Goal: Task Accomplishment & Management: Manage account settings

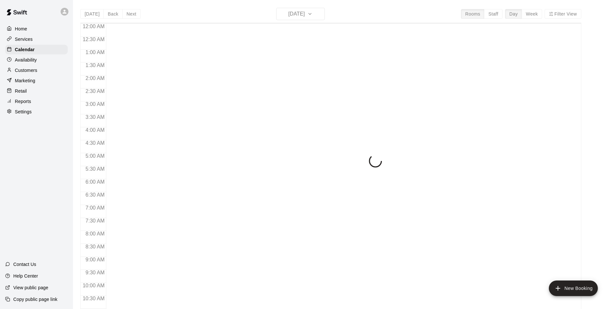
scroll to position [255, 0]
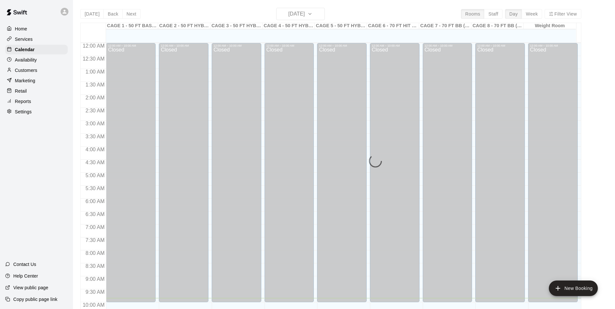
scroll to position [255, 0]
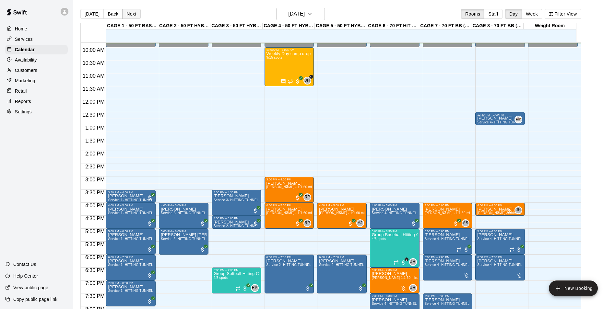
click at [131, 14] on button "Next" at bounding box center [131, 14] width 18 height 10
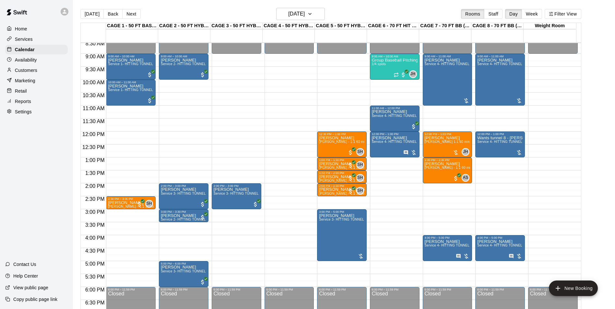
scroll to position [190, 0]
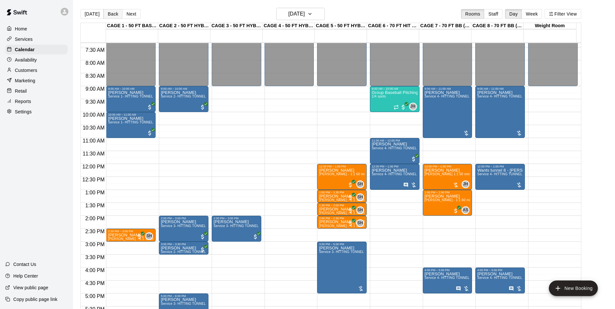
click at [108, 17] on button "Back" at bounding box center [112, 14] width 19 height 10
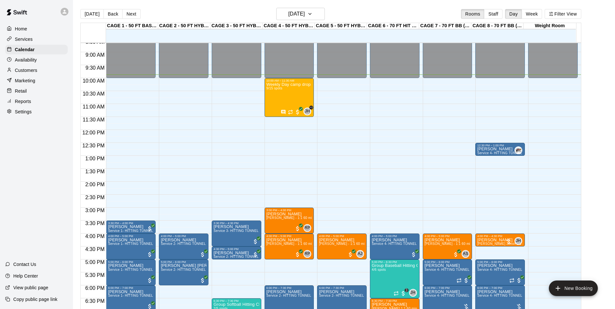
scroll to position [223, 0]
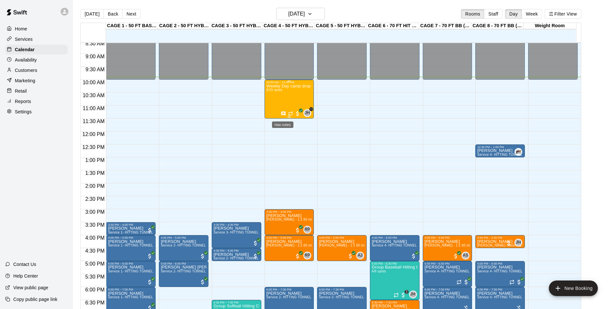
click at [283, 114] on icon "Has notes" at bounding box center [283, 113] width 4 height 4
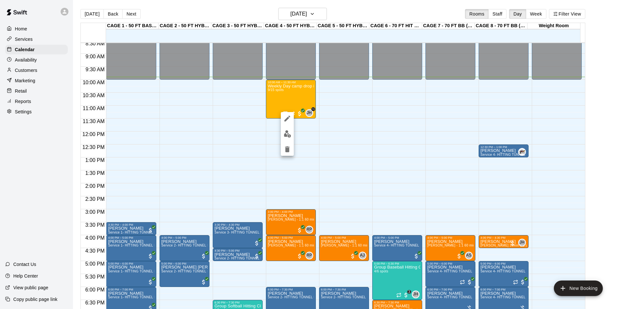
click at [39, 171] on div at bounding box center [310, 154] width 620 height 309
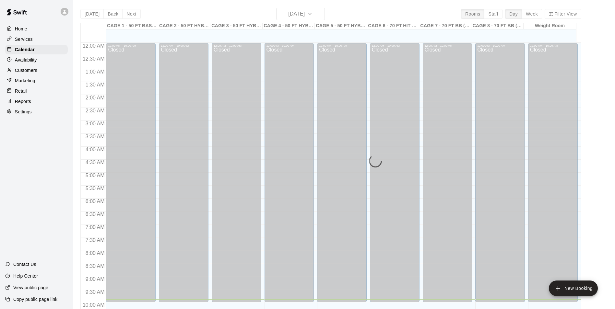
scroll to position [257, 0]
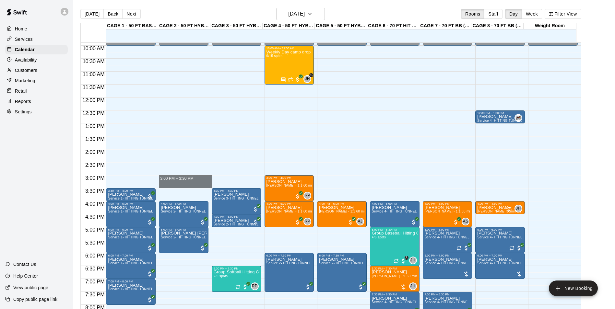
drag, startPoint x: 178, startPoint y: 179, endPoint x: 177, endPoint y: 185, distance: 6.5
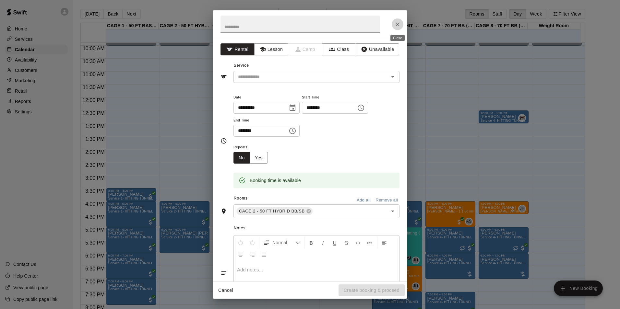
click at [395, 25] on icon "Close" at bounding box center [397, 24] width 6 height 6
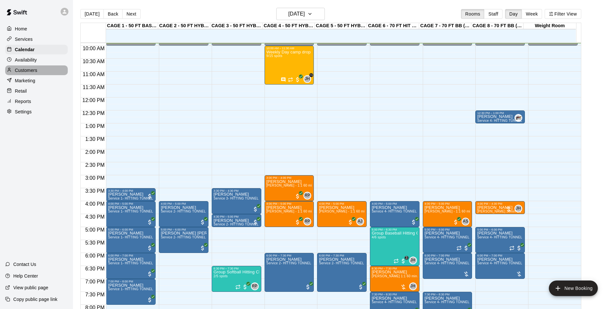
click at [48, 70] on div "Customers" at bounding box center [36, 70] width 63 height 10
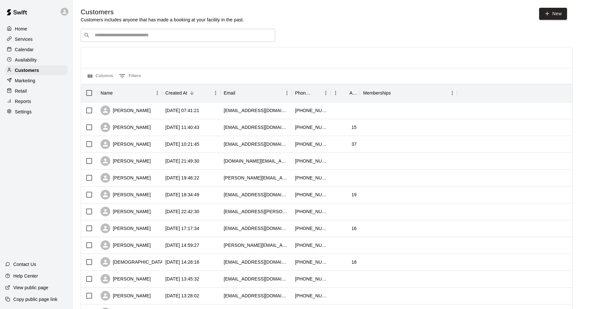
click at [136, 29] on div "Customers Customers includes anyone that has made a booking at your facility in…" at bounding box center [344, 274] width 526 height 533
click at [135, 37] on input "Search customers by name or email" at bounding box center [183, 35] width 180 height 6
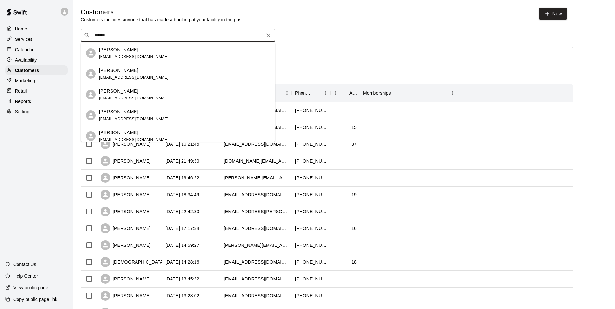
type input "*******"
click at [116, 95] on div "Anthony Synegal asynegal1211@gmail.com" at bounding box center [134, 95] width 70 height 14
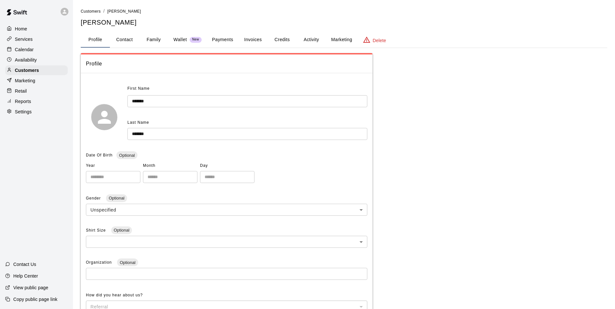
click at [150, 38] on button "Family" at bounding box center [153, 40] width 29 height 16
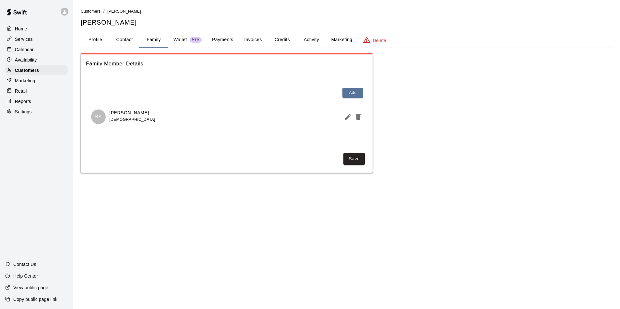
click at [100, 41] on button "Profile" at bounding box center [95, 40] width 29 height 16
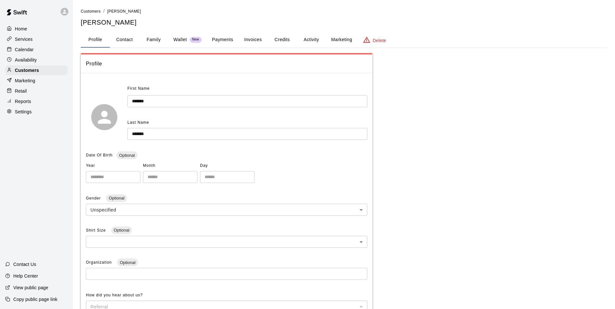
click at [149, 38] on button "Family" at bounding box center [153, 40] width 29 height 16
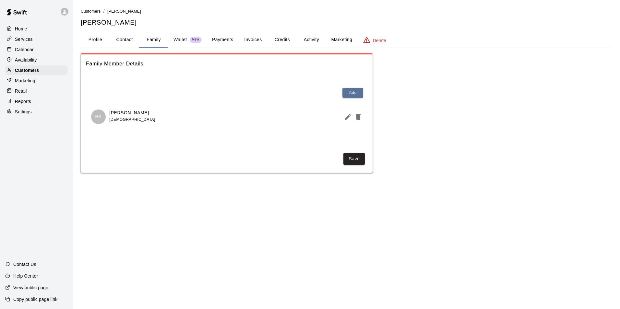
click at [276, 41] on button "Credits" at bounding box center [281, 40] width 29 height 16
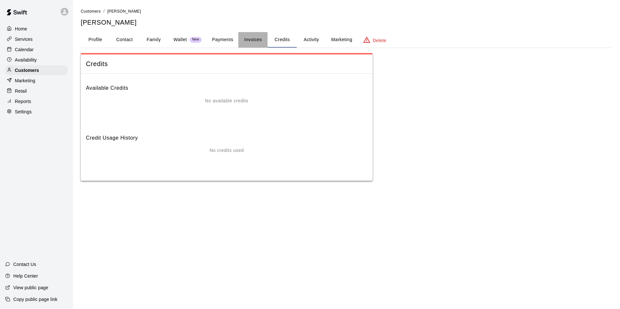
drag, startPoint x: 251, startPoint y: 39, endPoint x: 219, endPoint y: 39, distance: 31.8
click at [251, 39] on button "Invoices" at bounding box center [252, 40] width 29 height 16
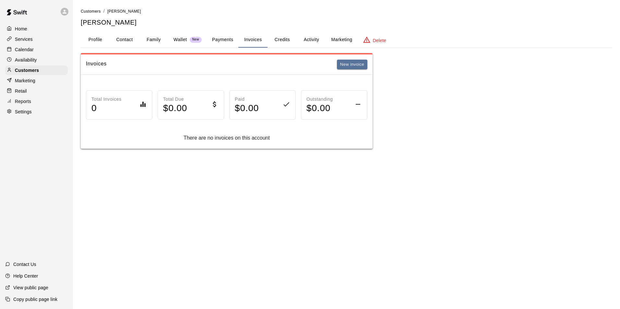
click at [233, 42] on button "Payments" at bounding box center [222, 40] width 31 height 16
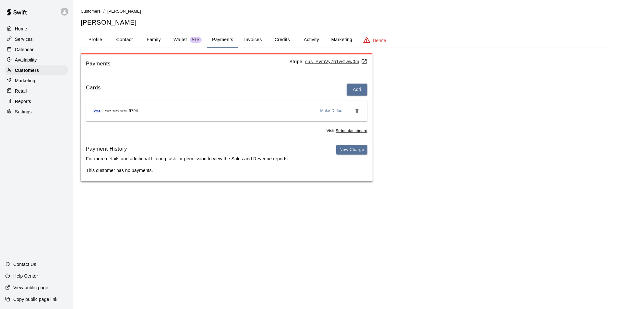
click at [184, 39] on p "Wallet" at bounding box center [180, 39] width 14 height 7
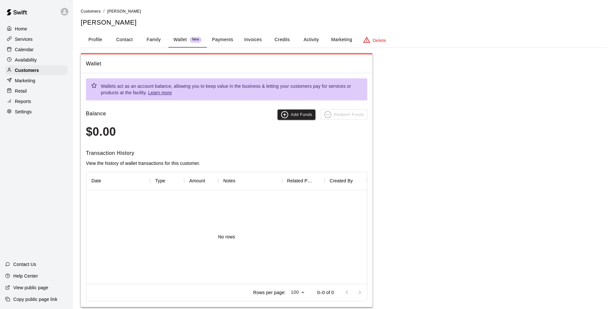
click at [151, 39] on button "Family" at bounding box center [153, 40] width 29 height 16
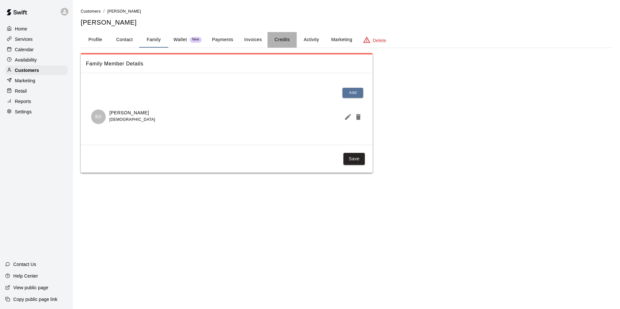
click at [283, 42] on button "Credits" at bounding box center [281, 40] width 29 height 16
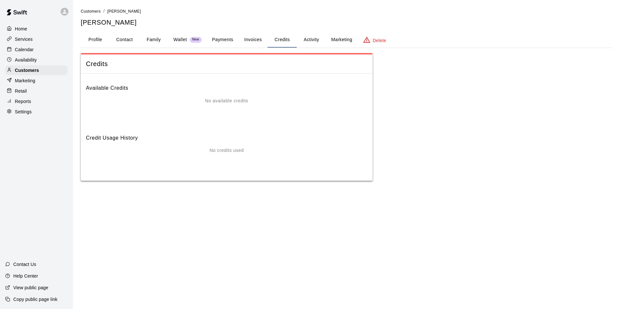
click at [264, 41] on button "Invoices" at bounding box center [252, 40] width 29 height 16
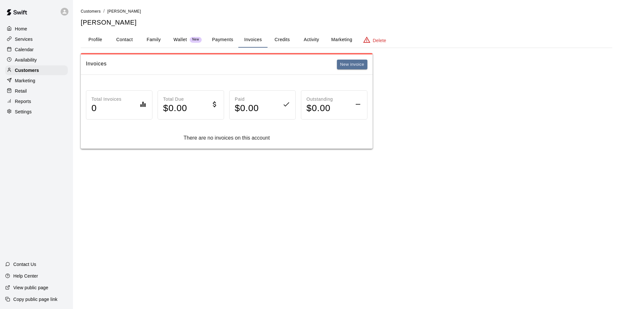
click at [313, 42] on button "Activity" at bounding box center [311, 40] width 29 height 16
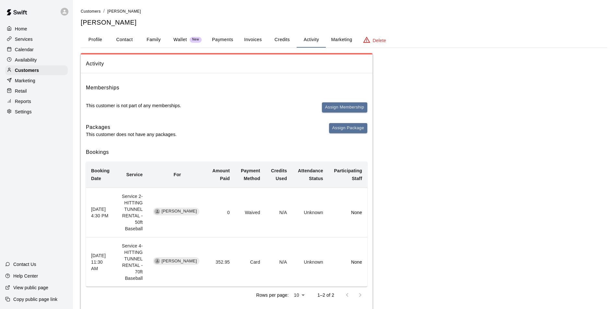
scroll to position [15, 0]
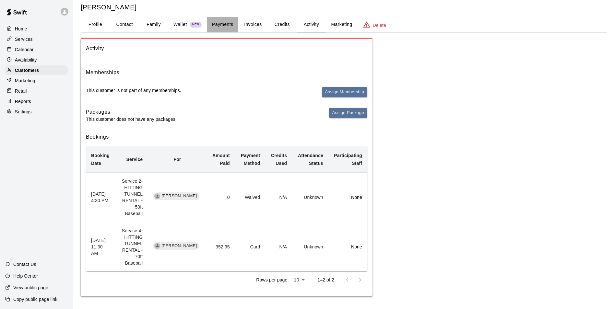
click at [217, 25] on button "Payments" at bounding box center [222, 25] width 31 height 16
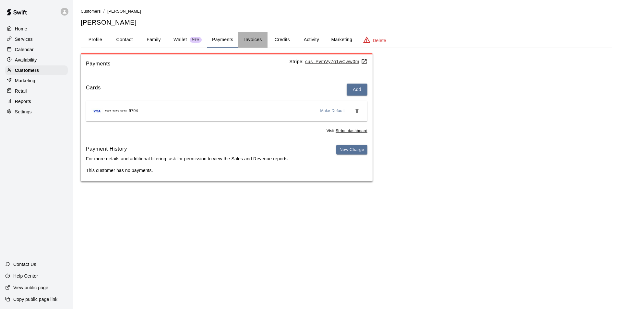
click at [258, 39] on button "Invoices" at bounding box center [252, 40] width 29 height 16
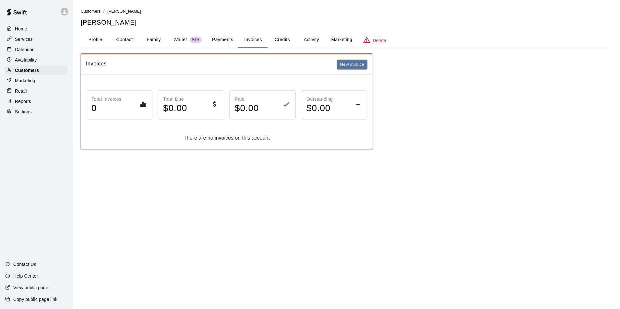
click at [277, 40] on button "Credits" at bounding box center [281, 40] width 29 height 16
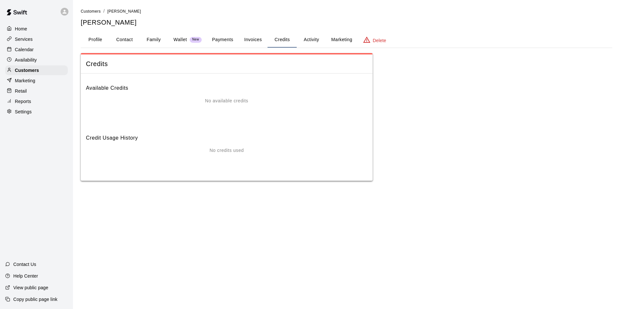
click at [313, 41] on button "Activity" at bounding box center [311, 40] width 29 height 16
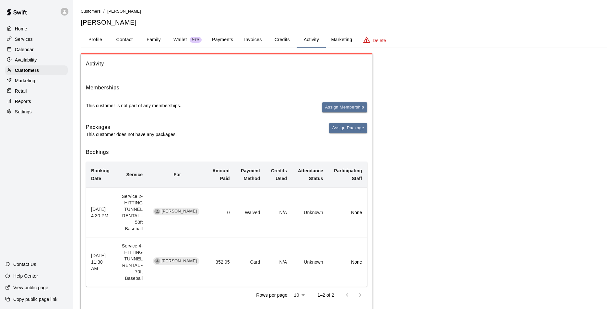
scroll to position [15, 0]
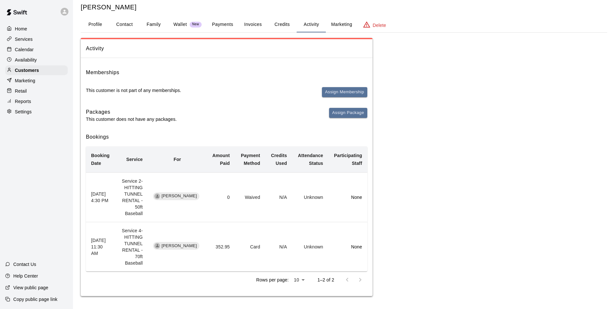
click at [298, 279] on body "Home Services Calendar Availability Customers Marketing Retail Reports Settings…" at bounding box center [307, 147] width 615 height 324
click at [298, 283] on li "10" at bounding box center [298, 285] width 16 height 11
drag, startPoint x: 276, startPoint y: 210, endPoint x: 206, endPoint y: 215, distance: 70.8
click at [206, 215] on tr "July 28, 2024 4:30 PM Service 2- HITTING TUNNEL RENTAL - 50ft Baseball Anthony …" at bounding box center [226, 197] width 281 height 50
drag, startPoint x: 206, startPoint y: 215, endPoint x: 535, endPoint y: 205, distance: 329.7
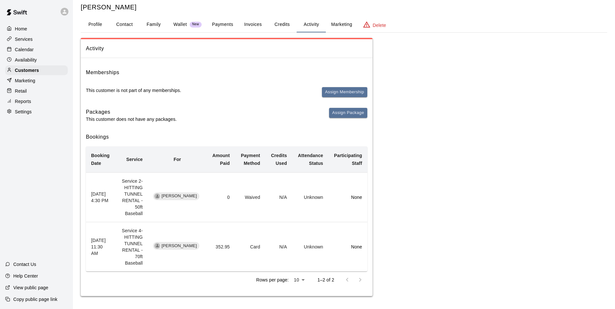
click at [535, 205] on div "Activity Memberships This customer is not part of any memberships. Assign Membe…" at bounding box center [344, 167] width 526 height 259
click at [280, 20] on button "Credits" at bounding box center [281, 25] width 29 height 16
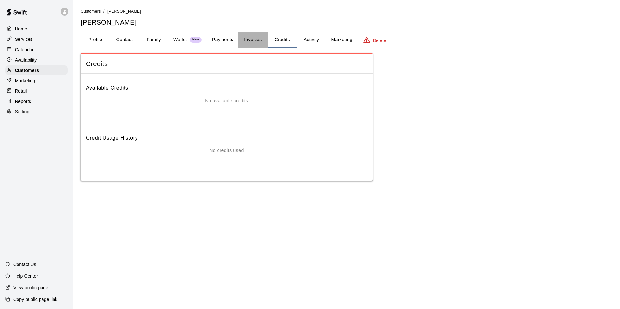
click at [251, 39] on button "Invoices" at bounding box center [252, 40] width 29 height 16
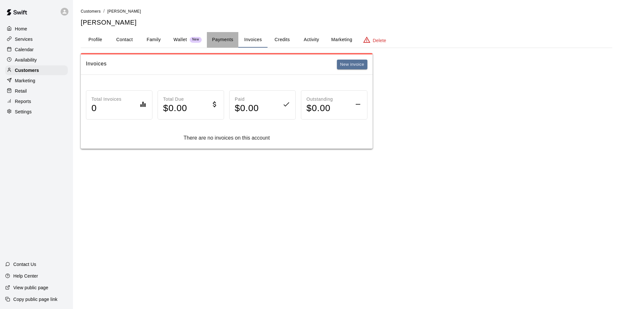
click at [217, 40] on button "Payments" at bounding box center [222, 40] width 31 height 16
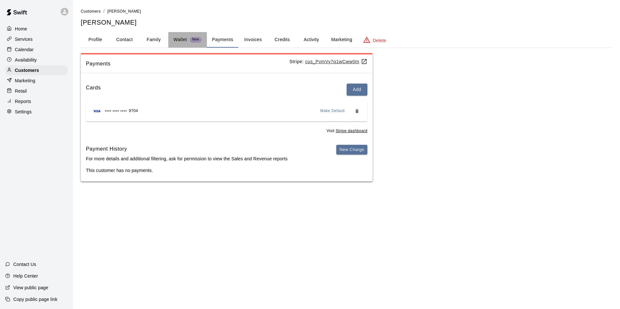
click at [180, 39] on p "Wallet" at bounding box center [180, 39] width 14 height 7
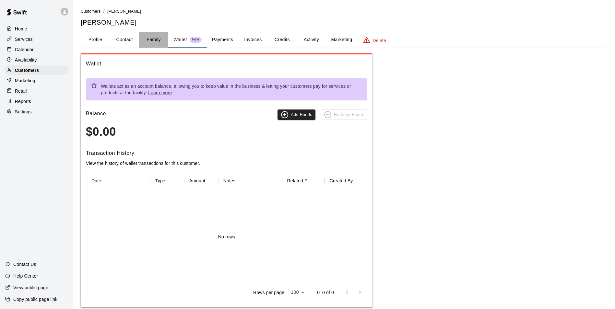
click at [155, 41] on button "Family" at bounding box center [153, 40] width 29 height 16
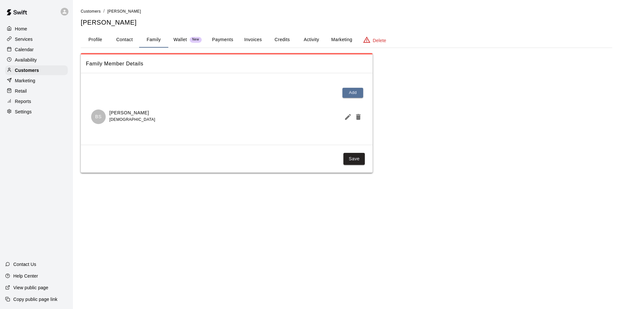
click at [124, 42] on button "Contact" at bounding box center [124, 40] width 29 height 16
select select "**"
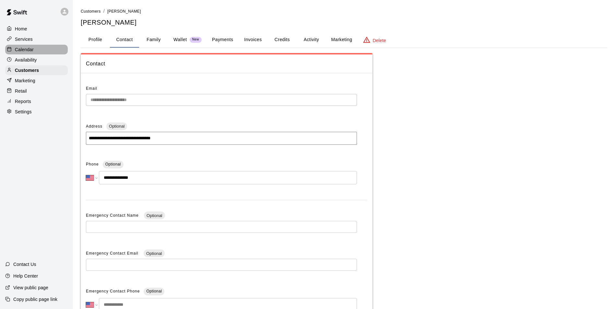
click at [38, 51] on div "Calendar" at bounding box center [36, 50] width 63 height 10
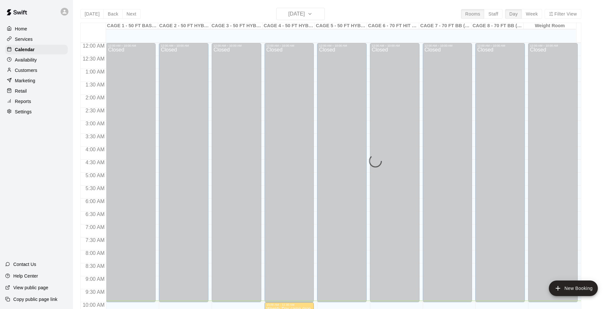
scroll to position [258, 0]
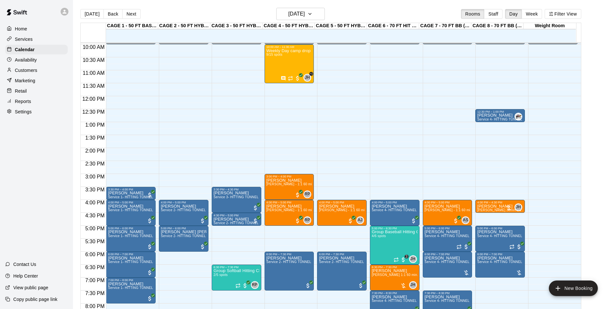
click at [38, 69] on div "Customers" at bounding box center [36, 70] width 63 height 10
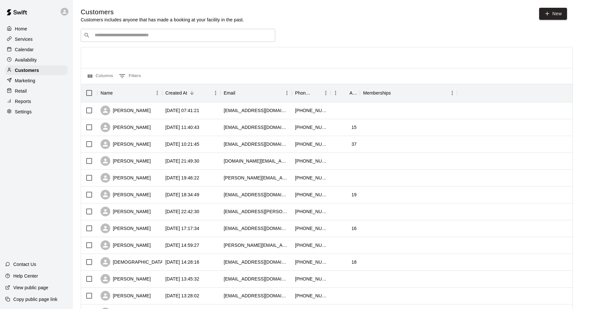
click at [125, 38] on input "Search customers by name or email" at bounding box center [183, 35] width 180 height 6
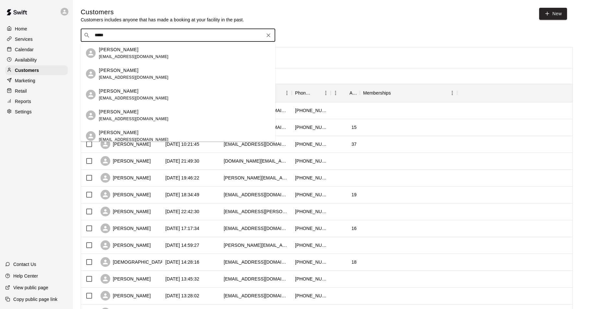
type input "******"
click at [148, 93] on div "Anthony Synegal asynegal1211@gmail.com" at bounding box center [184, 95] width 171 height 14
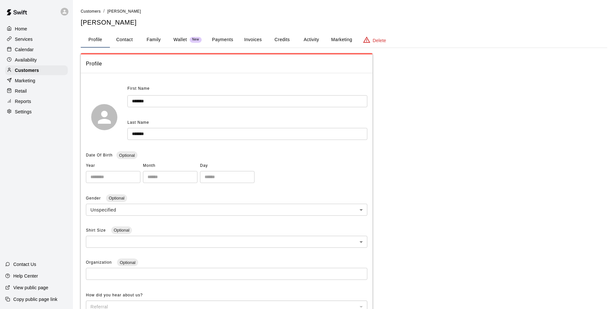
click at [281, 39] on button "Credits" at bounding box center [281, 40] width 29 height 16
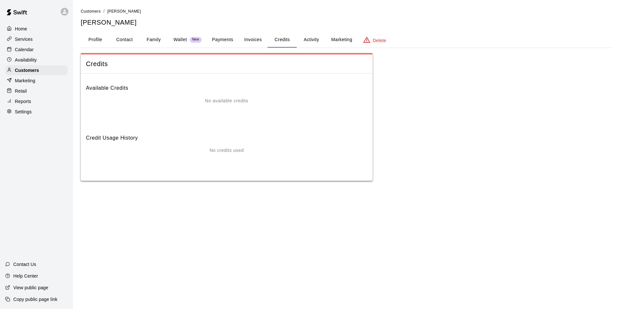
click at [318, 38] on button "Activity" at bounding box center [311, 40] width 29 height 16
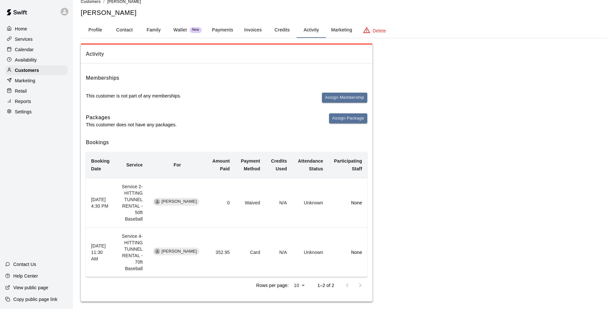
scroll to position [15, 0]
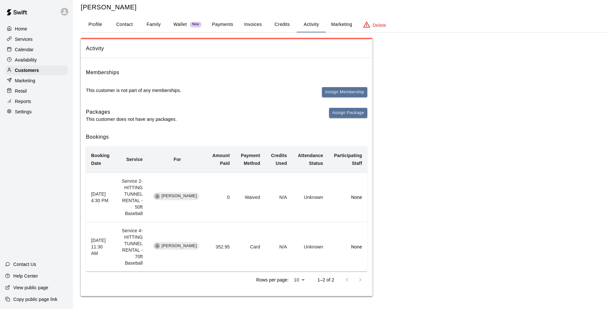
click at [50, 53] on div "Calendar" at bounding box center [36, 50] width 63 height 10
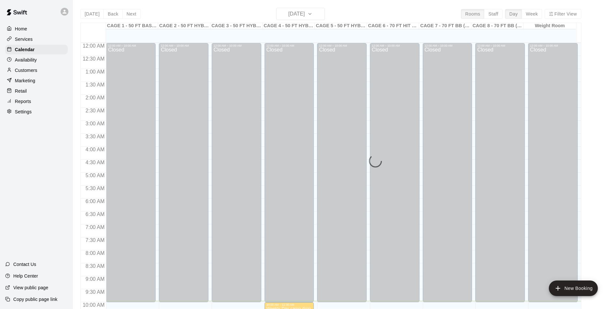
scroll to position [258, 0]
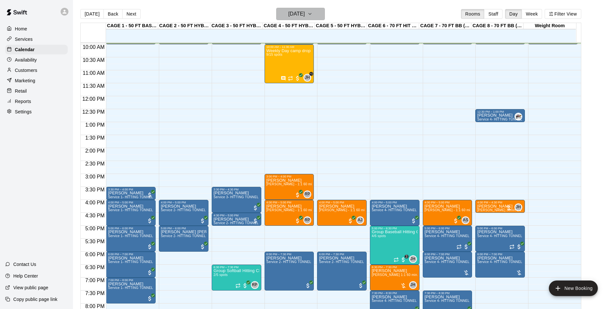
click at [305, 13] on h6 "[DATE]" at bounding box center [296, 13] width 17 height 9
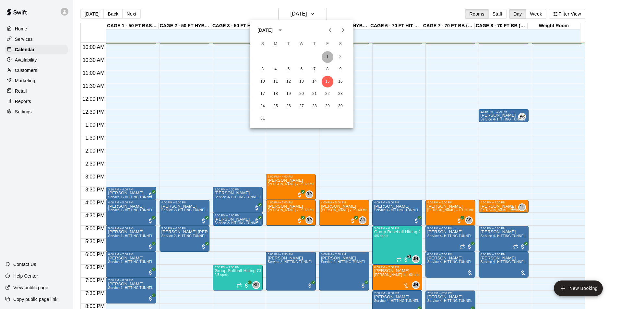
click at [329, 54] on button "1" at bounding box center [327, 57] width 12 height 12
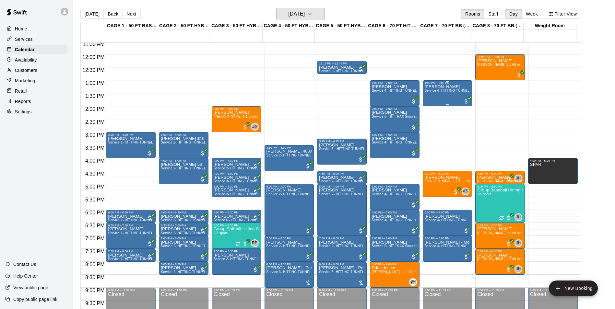
scroll to position [290, 0]
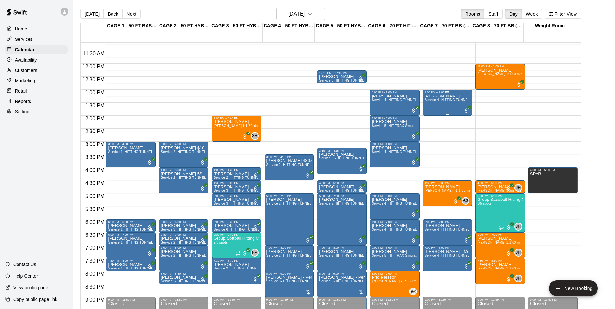
click at [440, 105] on div "Braxton Synegal Service 4- HITTING TUNNEL RENTAL - 70ft Baseball" at bounding box center [448, 248] width 46 height 309
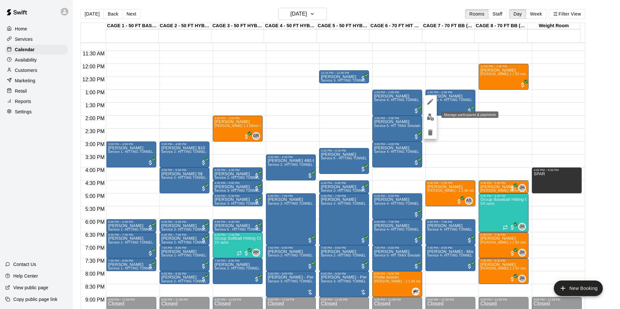
click at [432, 118] on img "edit" at bounding box center [429, 116] width 7 height 7
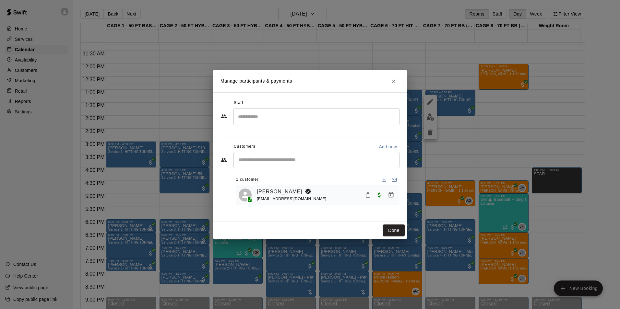
click at [287, 190] on link "Braxton Synegal" at bounding box center [279, 192] width 45 height 8
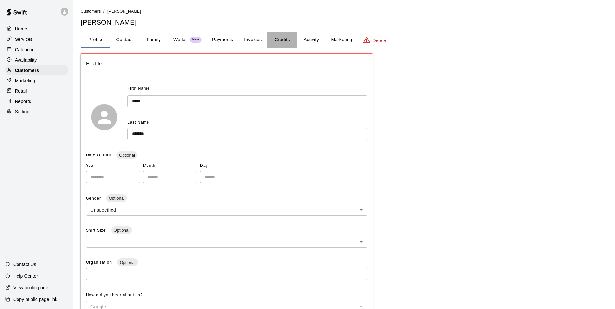
click at [286, 39] on button "Credits" at bounding box center [281, 40] width 29 height 16
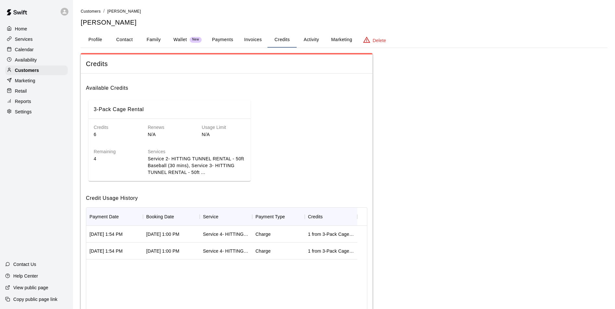
click at [223, 37] on button "Payments" at bounding box center [222, 40] width 31 height 16
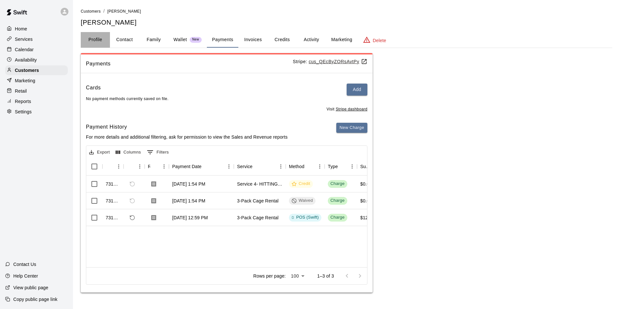
click at [99, 40] on button "Profile" at bounding box center [95, 40] width 29 height 16
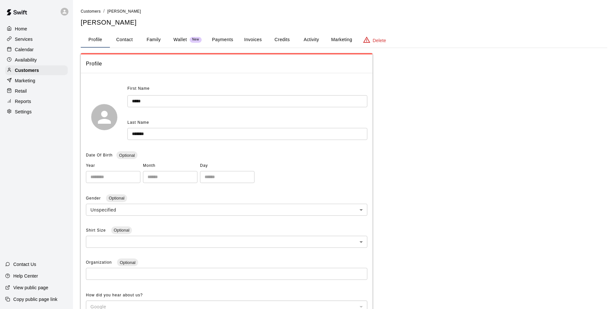
click at [119, 33] on button "Contact" at bounding box center [124, 40] width 29 height 16
select select "**"
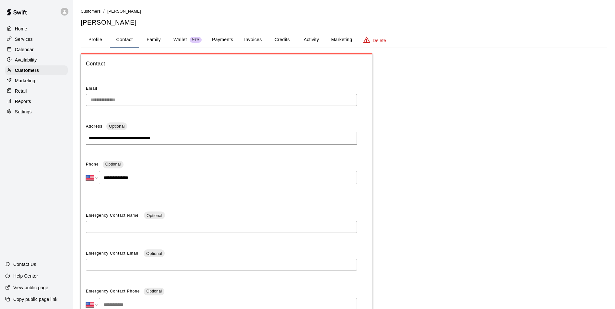
click at [158, 39] on button "Family" at bounding box center [153, 40] width 29 height 16
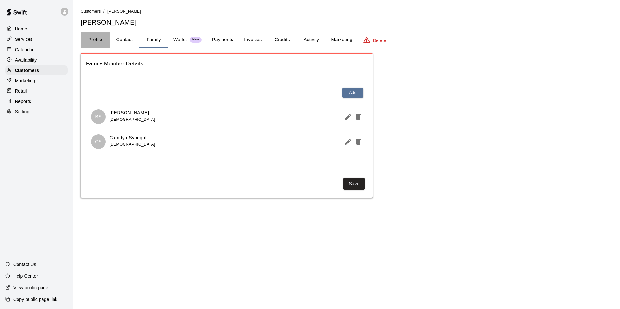
click at [102, 39] on button "Profile" at bounding box center [95, 40] width 29 height 16
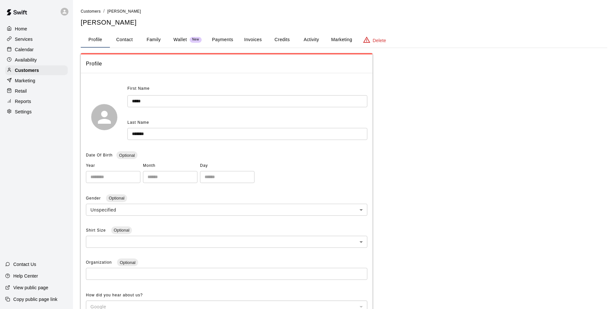
click at [125, 41] on button "Contact" at bounding box center [124, 40] width 29 height 16
select select "**"
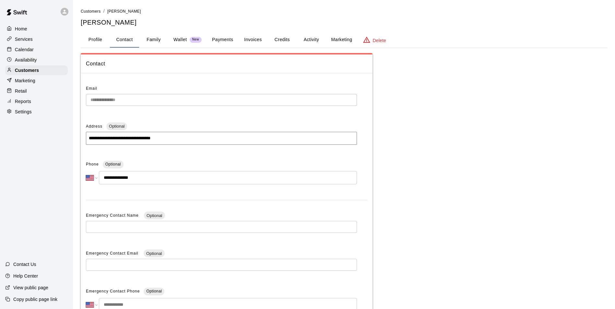
click at [254, 42] on button "Invoices" at bounding box center [252, 40] width 29 height 16
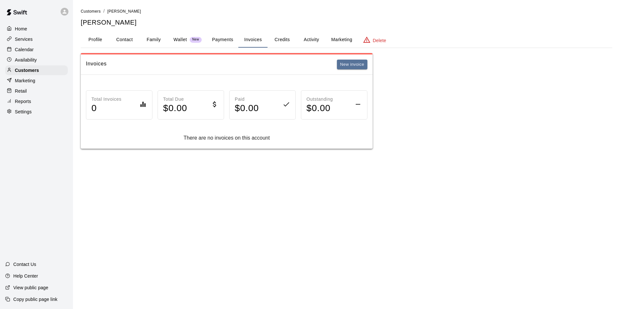
click at [284, 41] on button "Credits" at bounding box center [281, 40] width 29 height 16
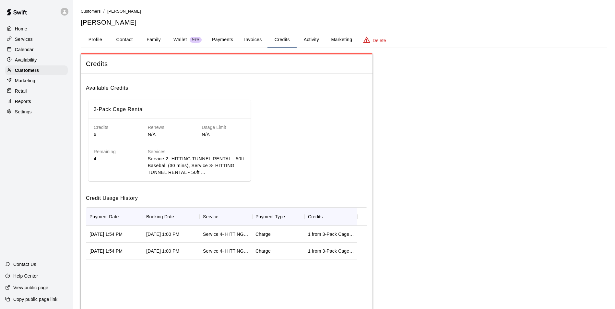
click at [228, 41] on button "Payments" at bounding box center [222, 40] width 31 height 16
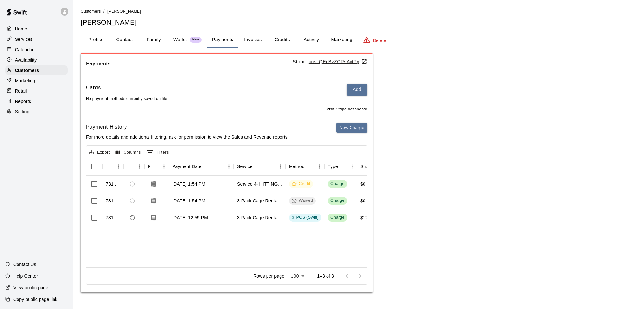
click at [43, 45] on div "Home Services Calendar Availability Customers Marketing Retail Reports Settings" at bounding box center [36, 70] width 73 height 94
click at [42, 47] on div "Calendar" at bounding box center [36, 50] width 63 height 10
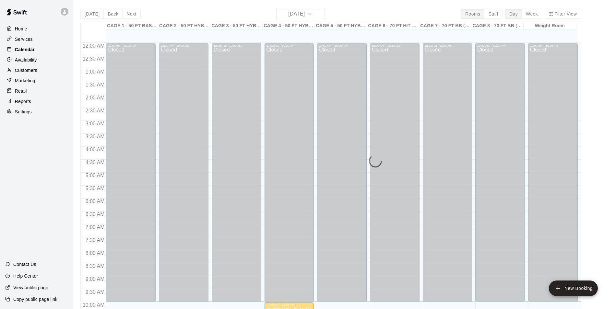
scroll to position [259, 0]
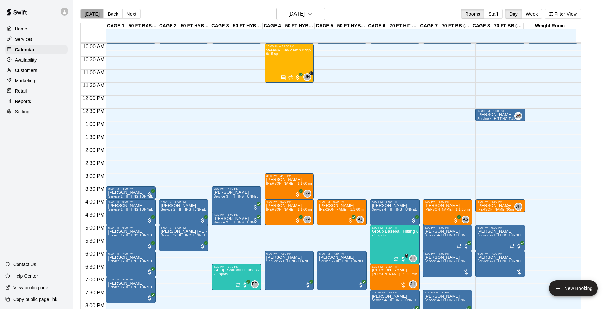
click at [91, 13] on button "[DATE]" at bounding box center [91, 14] width 23 height 10
drag, startPoint x: 182, startPoint y: 177, endPoint x: 182, endPoint y: 184, distance: 7.1
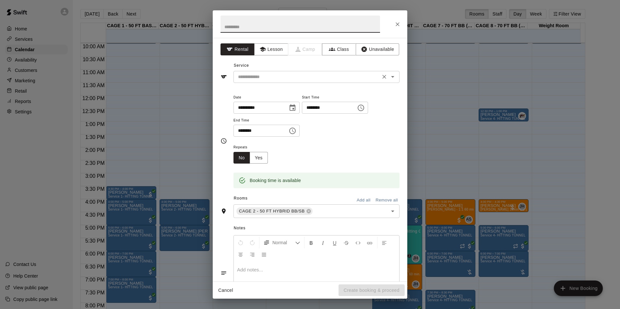
click at [260, 82] on div "​" at bounding box center [316, 77] width 166 height 12
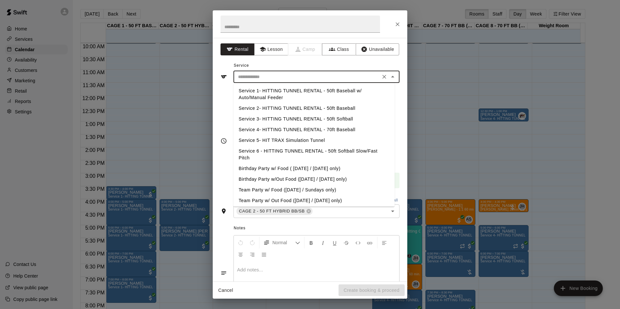
click at [290, 110] on li "Service 2- HITTING TUNNEL RENTAL - 50ft Baseball" at bounding box center [313, 108] width 161 height 11
type input "**********"
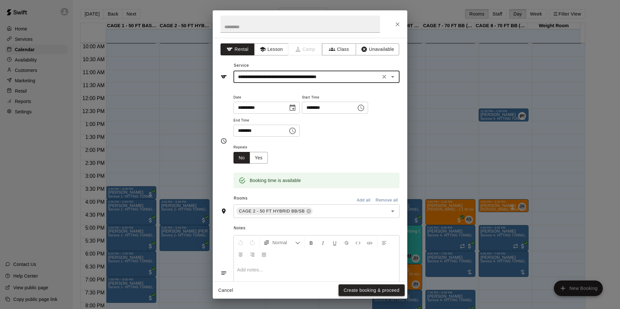
click at [380, 290] on button "Create booking & proceed" at bounding box center [371, 291] width 66 height 12
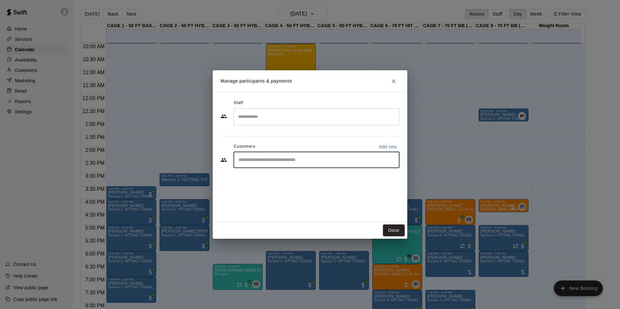
click at [291, 160] on input "Start typing to search customers..." at bounding box center [316, 160] width 160 height 6
type input "******"
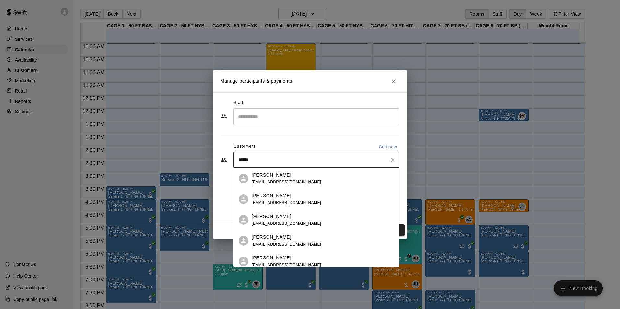
click at [291, 198] on div "Amber Synegal msamb44@aol.com" at bounding box center [322, 200] width 143 height 14
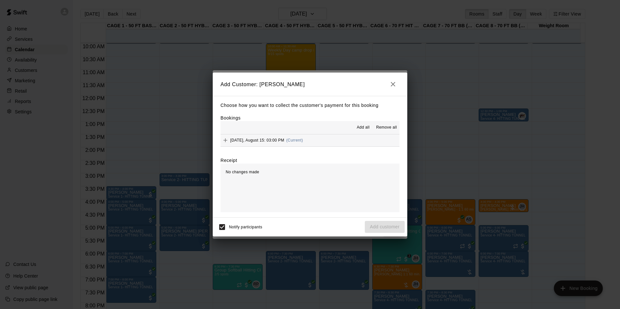
click at [318, 141] on button "Friday, August 15: 03:00 PM (Current)" at bounding box center [309, 140] width 179 height 12
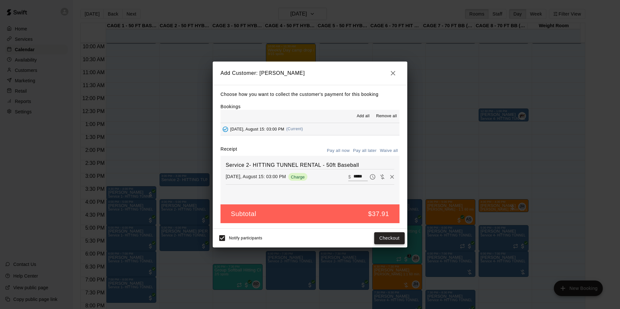
click at [378, 236] on button "Checkout" at bounding box center [389, 238] width 30 height 12
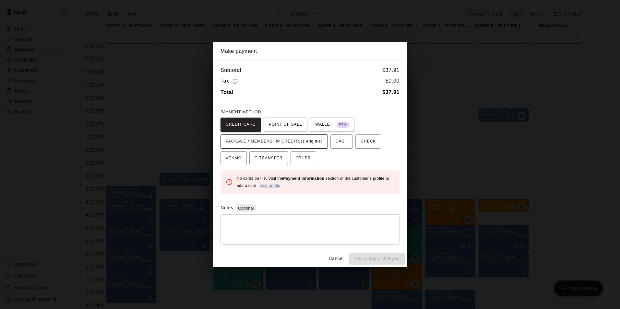
click at [287, 141] on span "PACKAGE / MEMBERSHIP CREDITS (1 eligible)" at bounding box center [274, 141] width 97 height 10
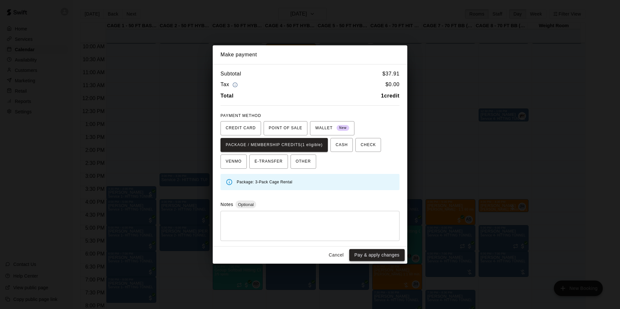
click at [368, 252] on button "Pay & apply changes" at bounding box center [376, 255] width 55 height 12
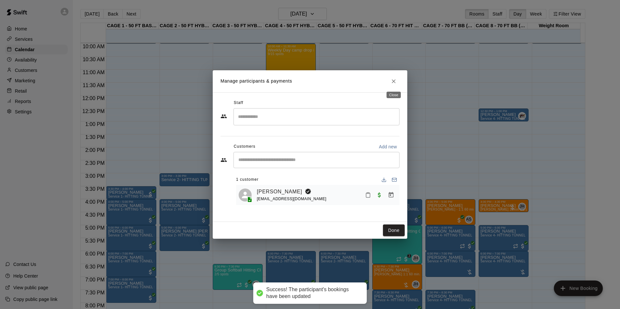
click at [395, 80] on icon "Close" at bounding box center [393, 81] width 6 height 6
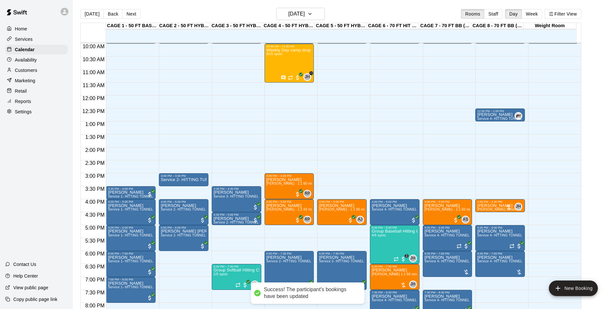
scroll to position [226, 0]
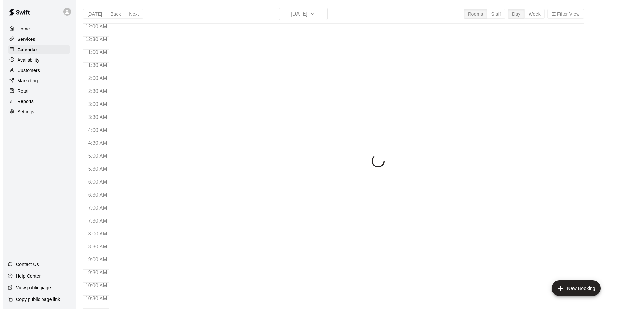
scroll to position [259, 0]
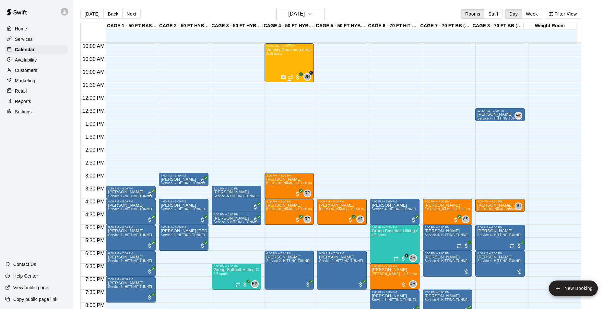
click at [294, 62] on div "Weekly Day camp drop in session - [DATE] / [DATE] / [DATE] 9/15 spots" at bounding box center [289, 202] width 46 height 309
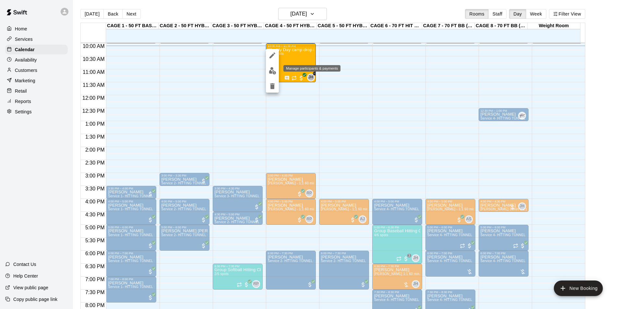
click at [272, 69] on img "edit" at bounding box center [272, 70] width 7 height 7
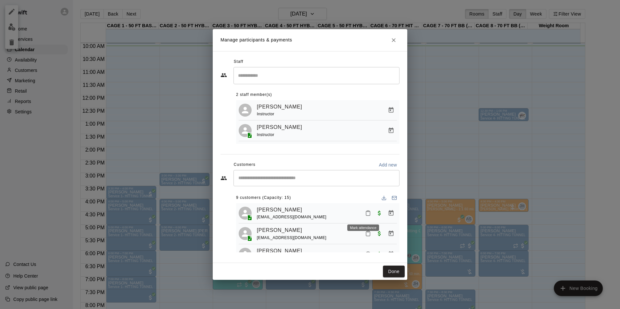
click at [366, 213] on icon "Mark attendance" at bounding box center [368, 213] width 4 height 5
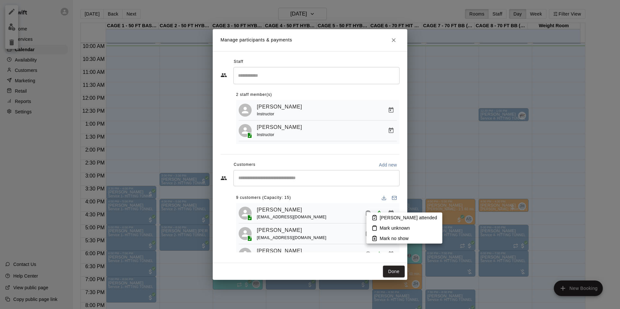
click at [382, 218] on p "[PERSON_NAME] attended" at bounding box center [408, 218] width 57 height 6
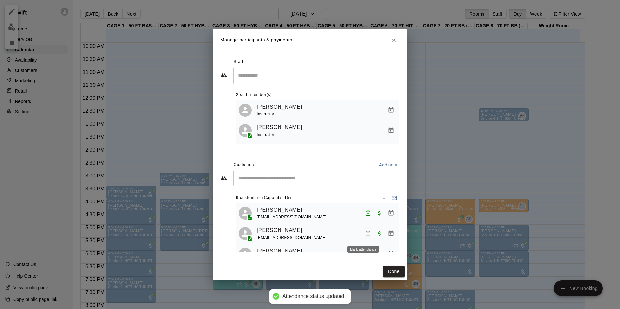
click at [365, 236] on icon "Mark attendance" at bounding box center [368, 234] width 6 height 6
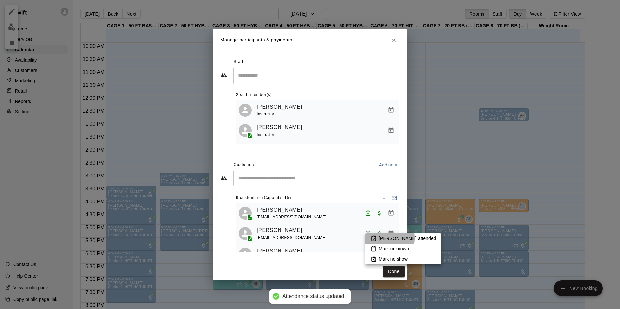
click at [372, 238] on icon at bounding box center [373, 239] width 6 height 6
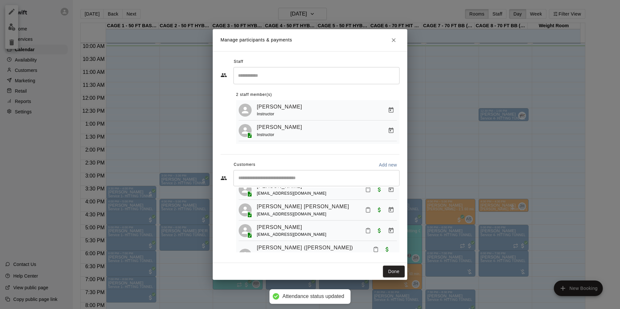
scroll to position [32, 0]
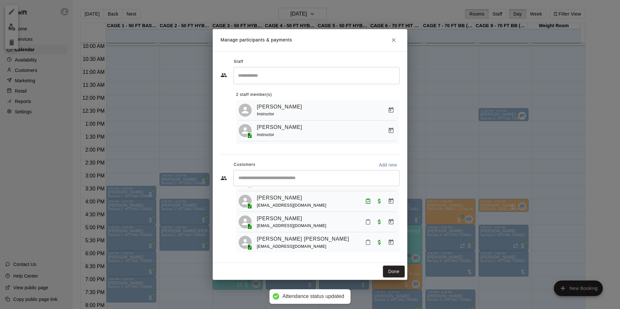
click at [365, 224] on icon "Mark attendance" at bounding box center [368, 222] width 6 height 6
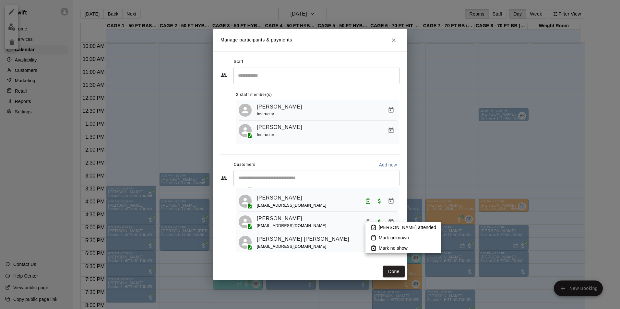
click at [370, 227] on icon at bounding box center [373, 228] width 6 height 6
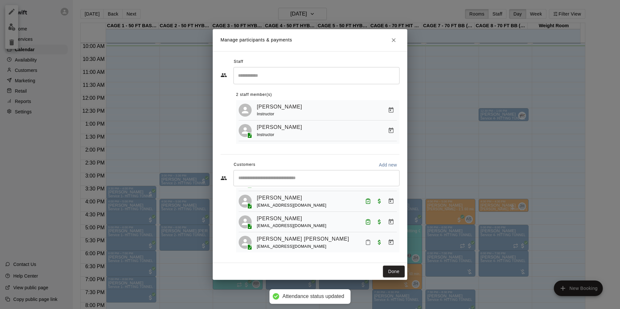
scroll to position [65, 0]
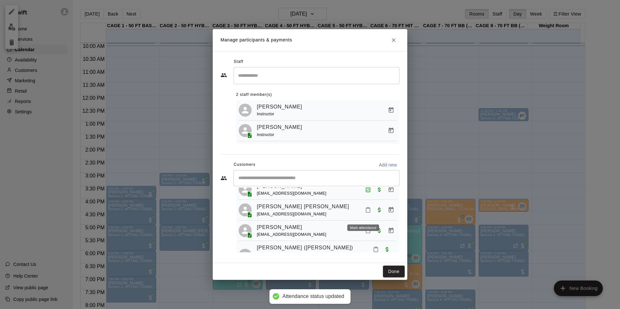
click at [365, 213] on icon "Mark attendance" at bounding box center [368, 210] width 6 height 6
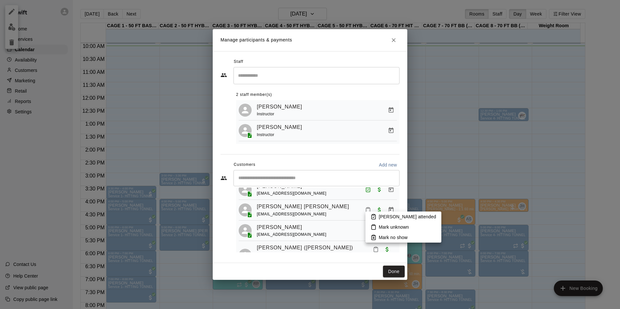
click at [371, 219] on icon at bounding box center [373, 217] width 4 height 5
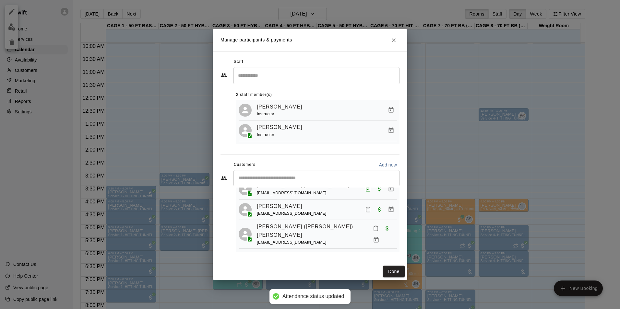
scroll to position [97, 0]
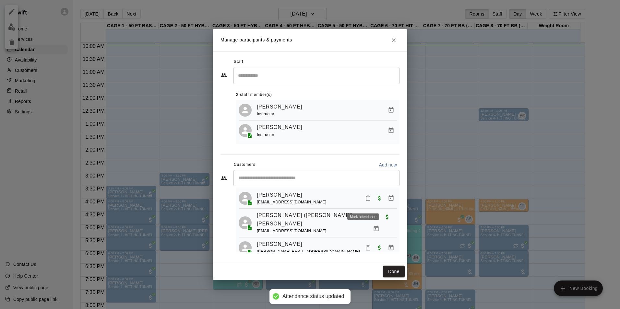
click at [365, 201] on icon "Mark attendance" at bounding box center [368, 198] width 6 height 6
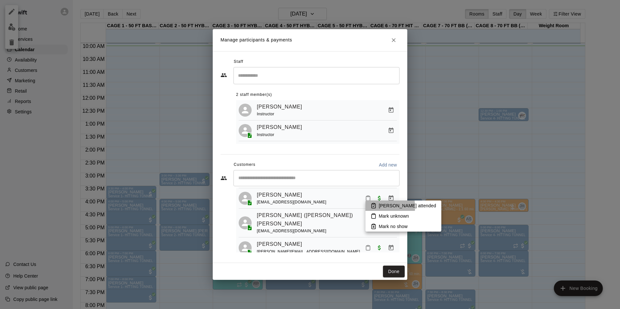
click at [371, 207] on icon at bounding box center [373, 206] width 4 height 5
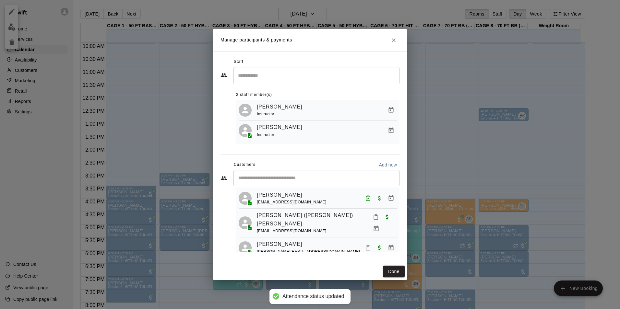
scroll to position [130, 0]
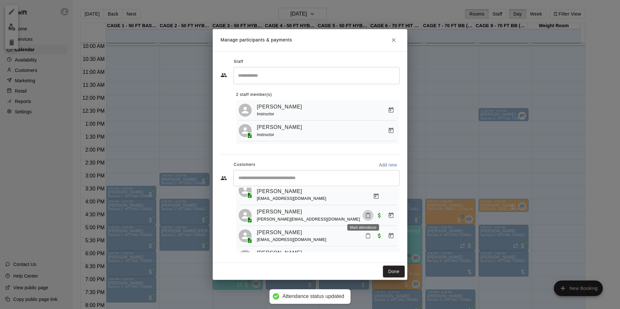
click at [365, 214] on icon "Mark attendance" at bounding box center [368, 216] width 6 height 6
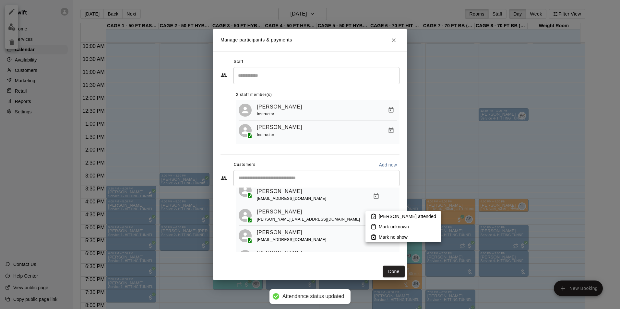
click at [371, 216] on icon at bounding box center [373, 217] width 6 height 6
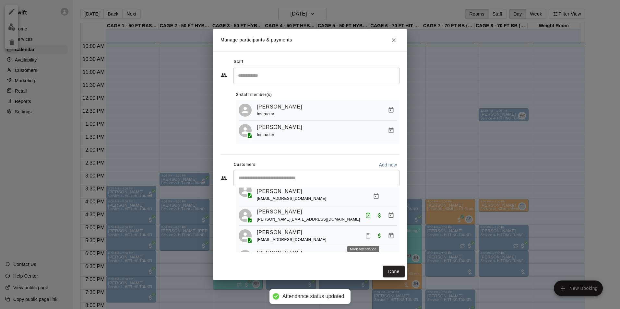
click at [365, 235] on icon "Mark attendance" at bounding box center [368, 236] width 6 height 6
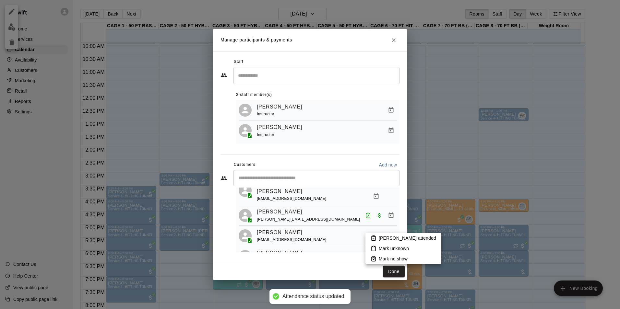
click at [383, 240] on p "[PERSON_NAME] attended" at bounding box center [407, 238] width 57 height 6
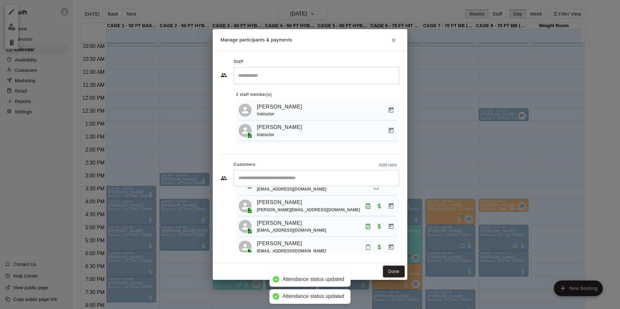
scroll to position [147, 0]
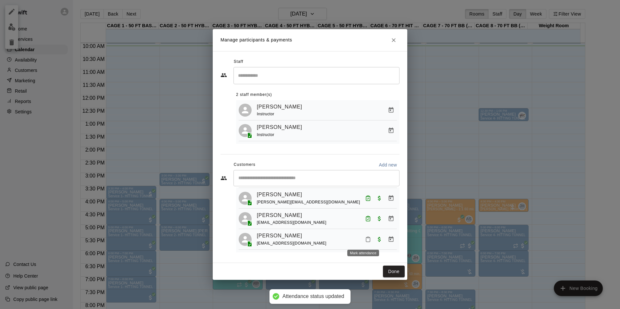
click at [365, 240] on icon "Mark attendance" at bounding box center [368, 240] width 6 height 6
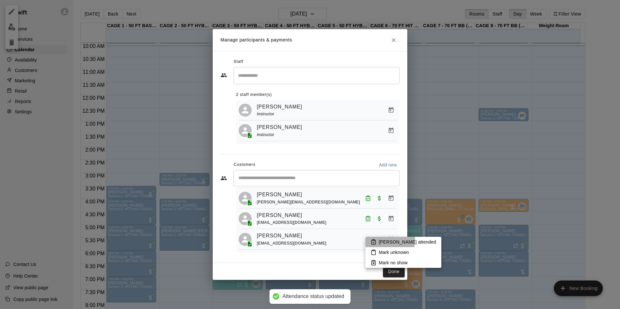
click at [372, 240] on icon at bounding box center [373, 242] width 4 height 5
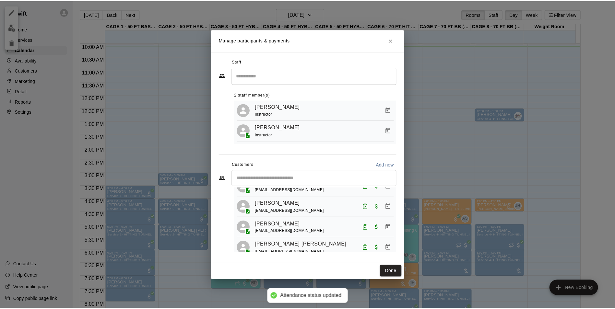
scroll to position [0, 0]
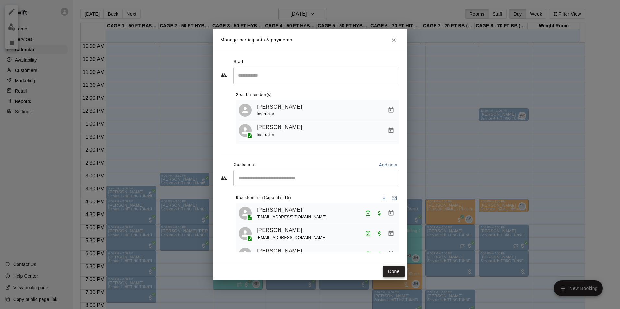
click at [396, 272] on button "Done" at bounding box center [394, 272] width 22 height 12
